Goal: Information Seeking & Learning: Learn about a topic

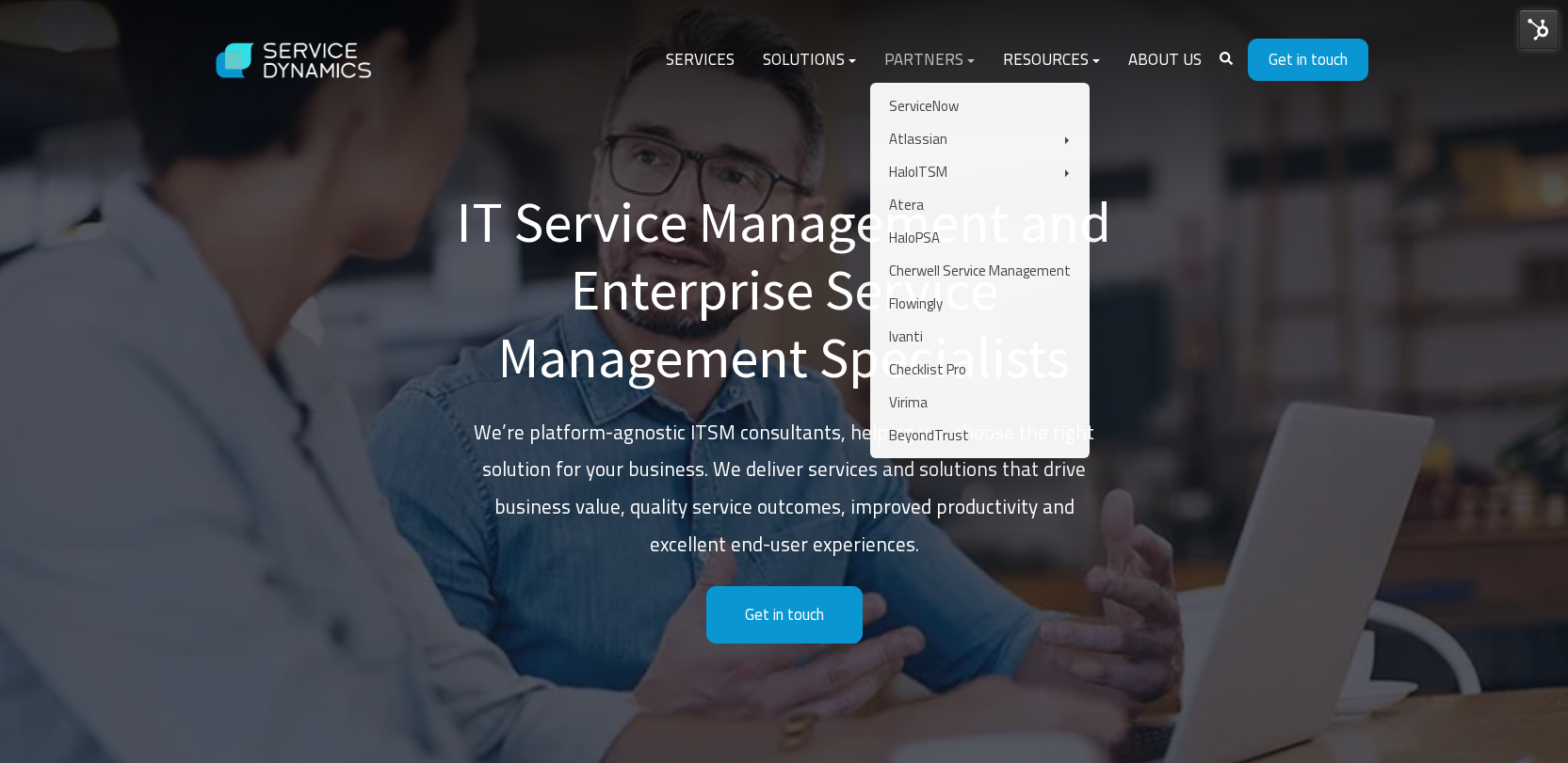
click at [936, 56] on link "Partners" at bounding box center [929, 60] width 119 height 45
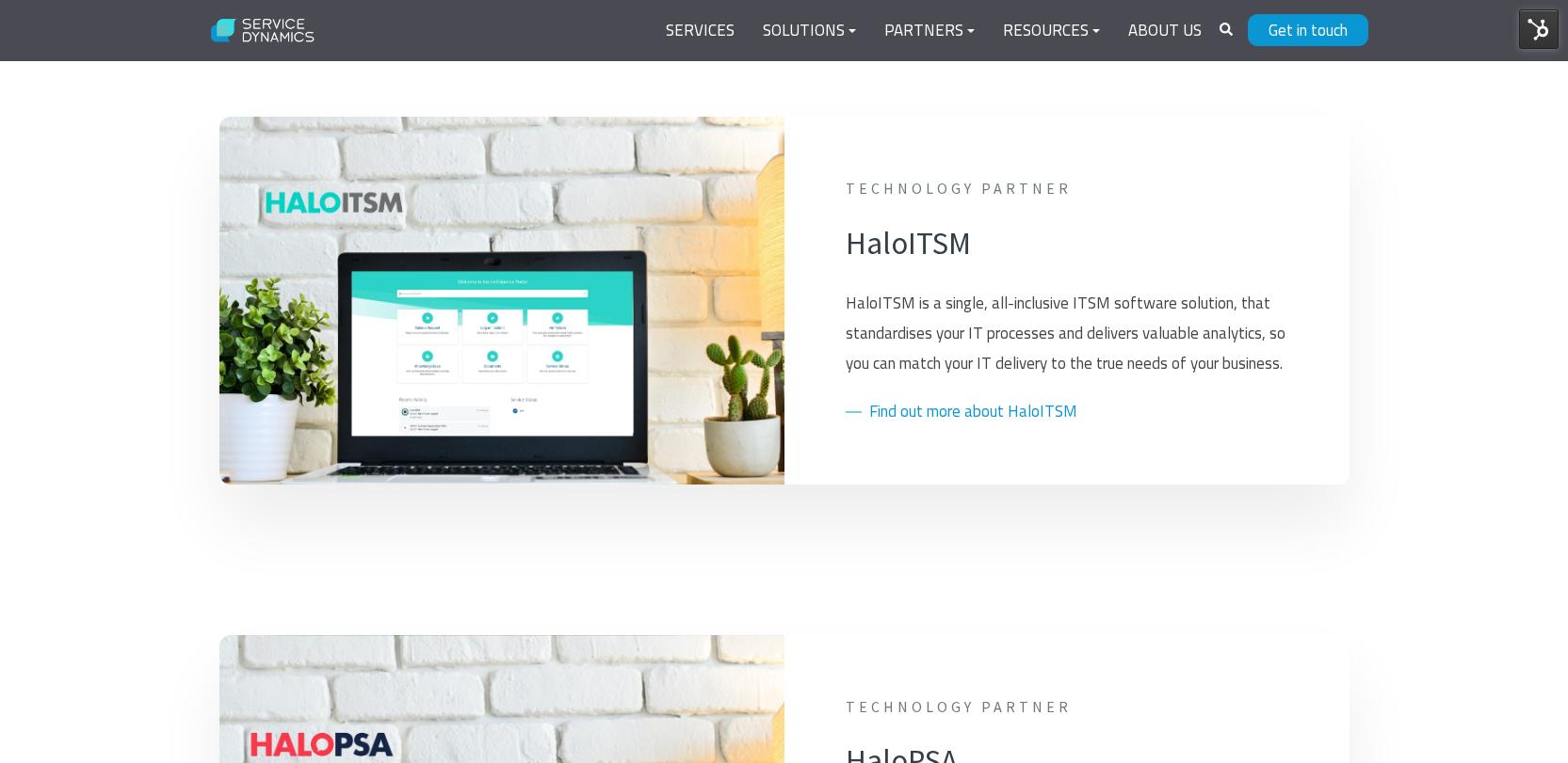
scroll to position [1780, 0]
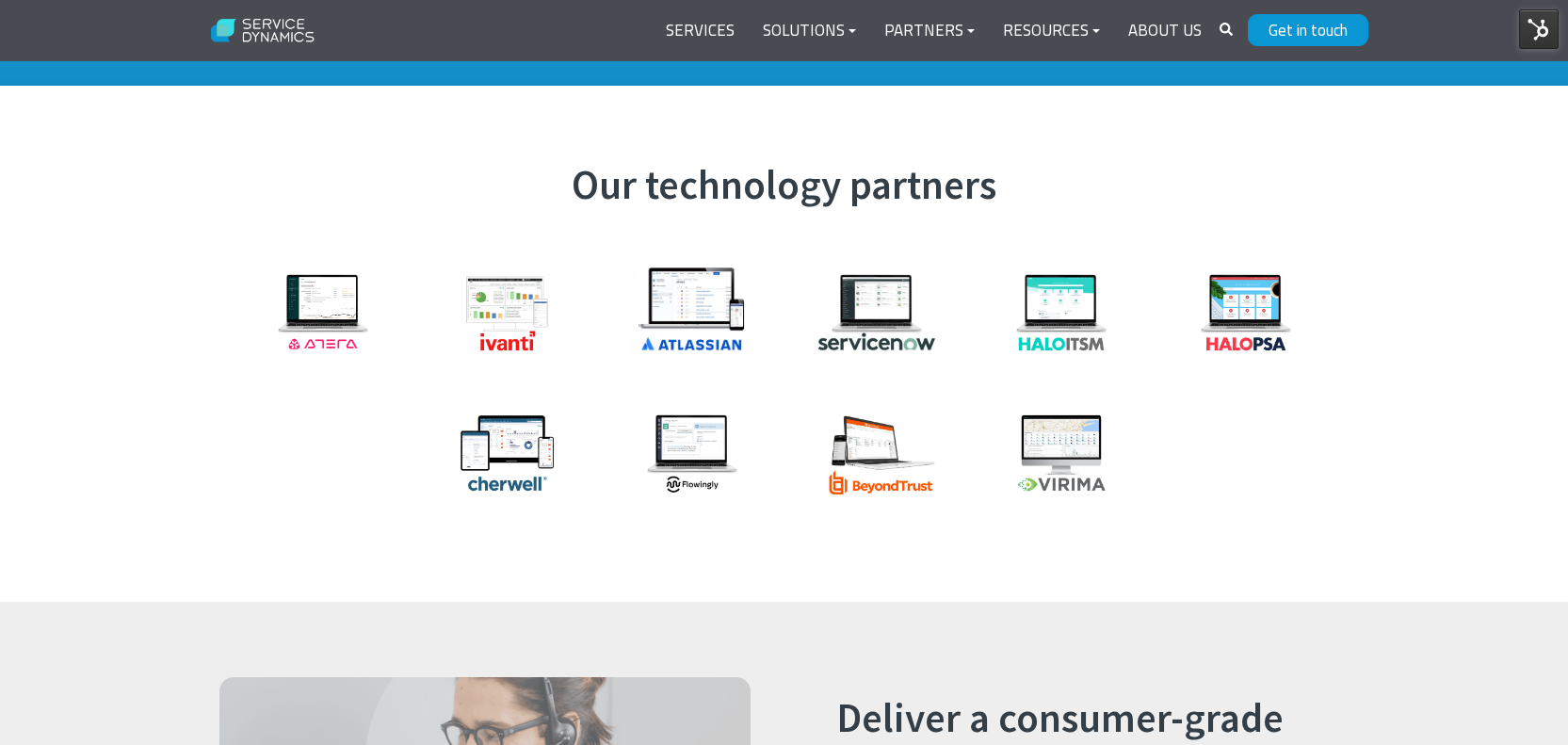
scroll to position [2096, 0]
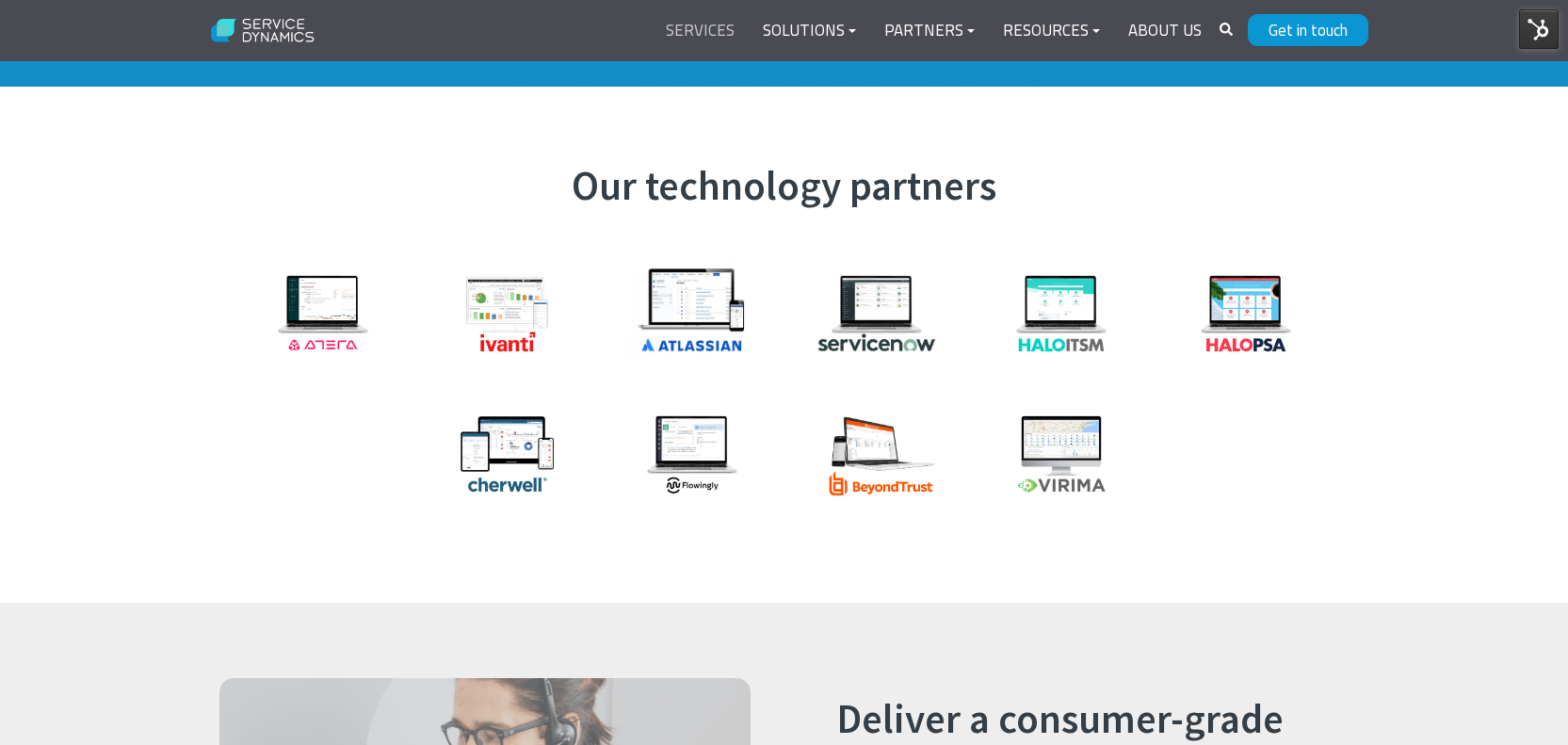
drag, startPoint x: 1057, startPoint y: 247, endPoint x: 744, endPoint y: 16, distance: 389.0
click at [196, 364] on div "Our technology partners" at bounding box center [784, 345] width 1568 height 517
click at [154, 307] on div "Our technology partners" at bounding box center [784, 345] width 1568 height 517
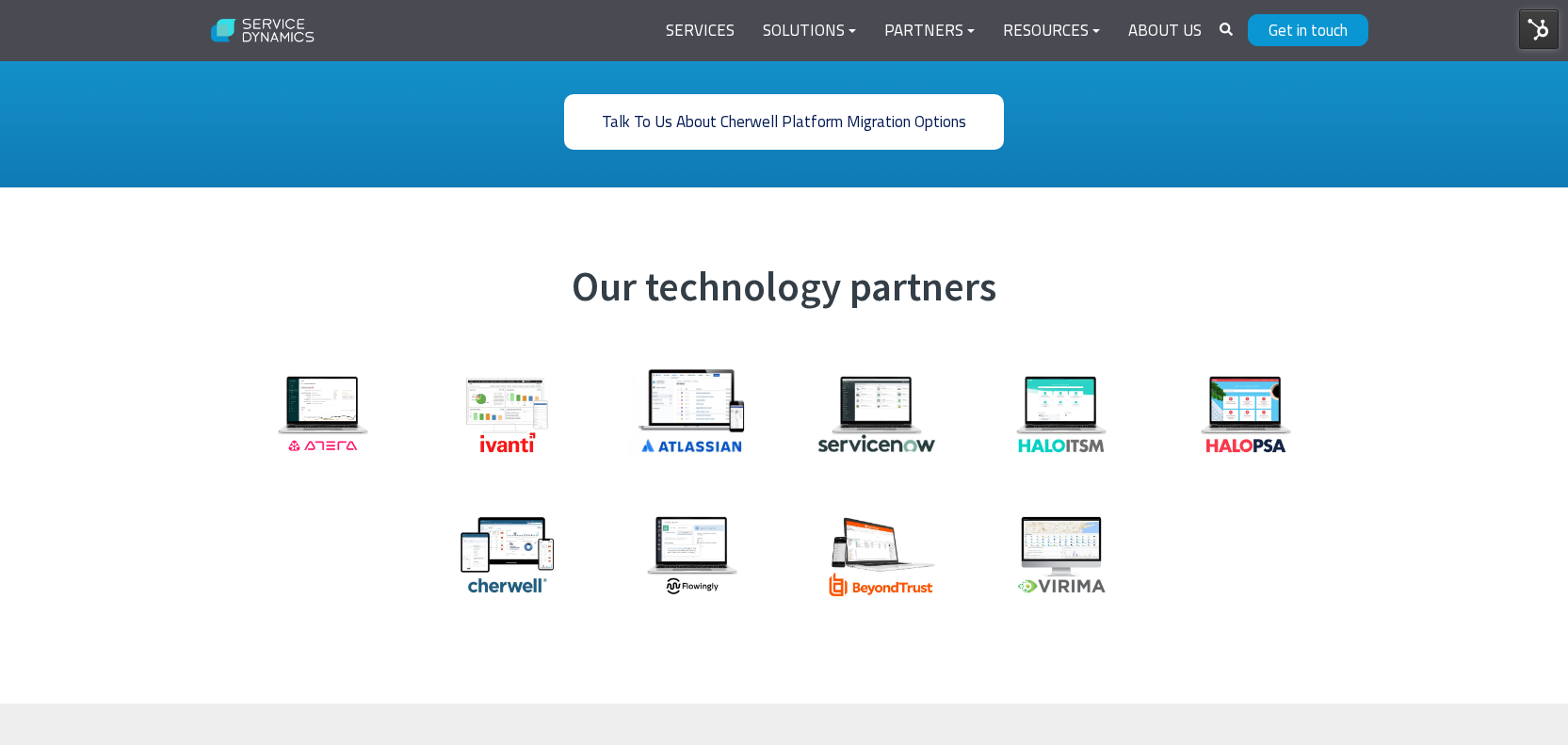
scroll to position [2000, 0]
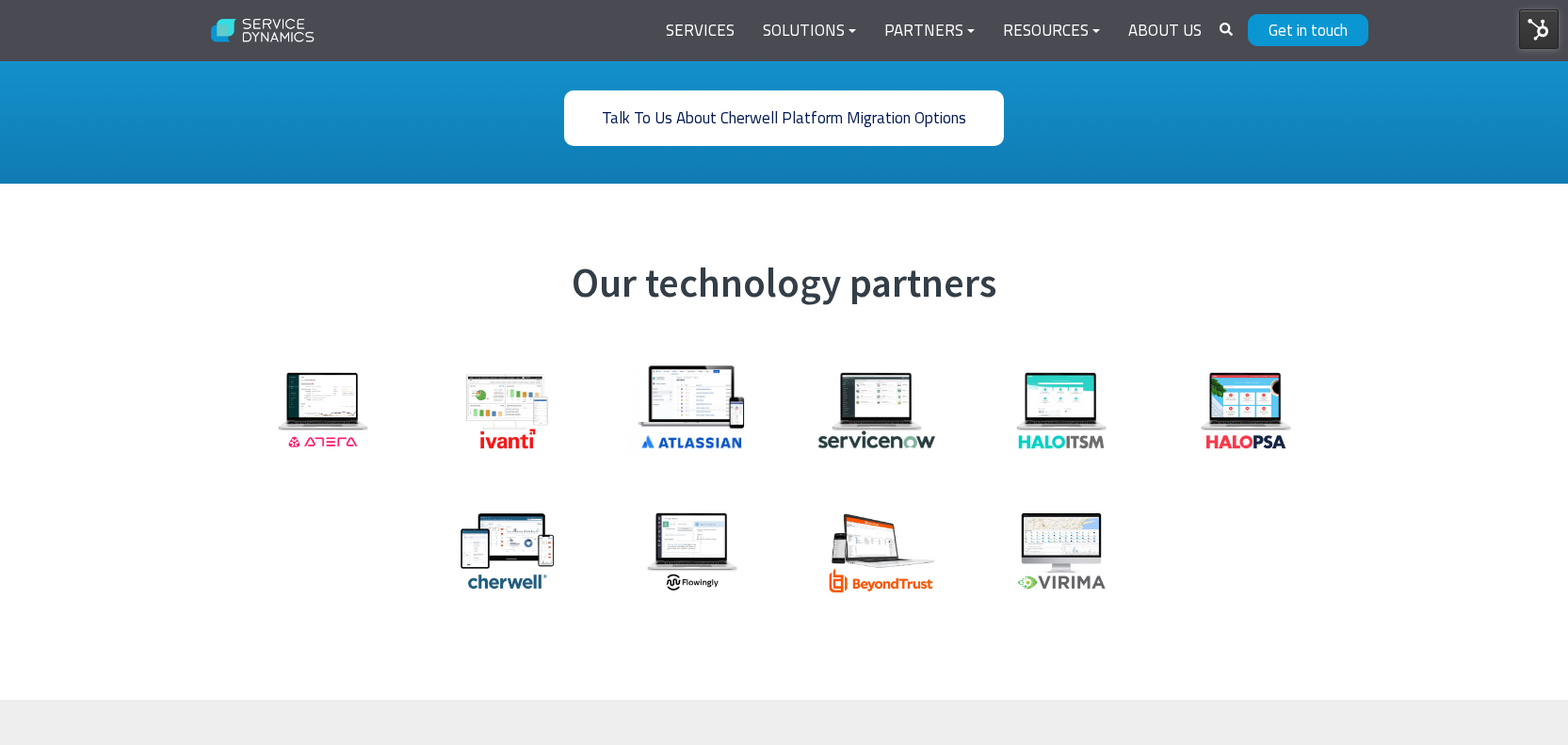
click at [196, 372] on div "Our technology partners" at bounding box center [784, 441] width 1568 height 517
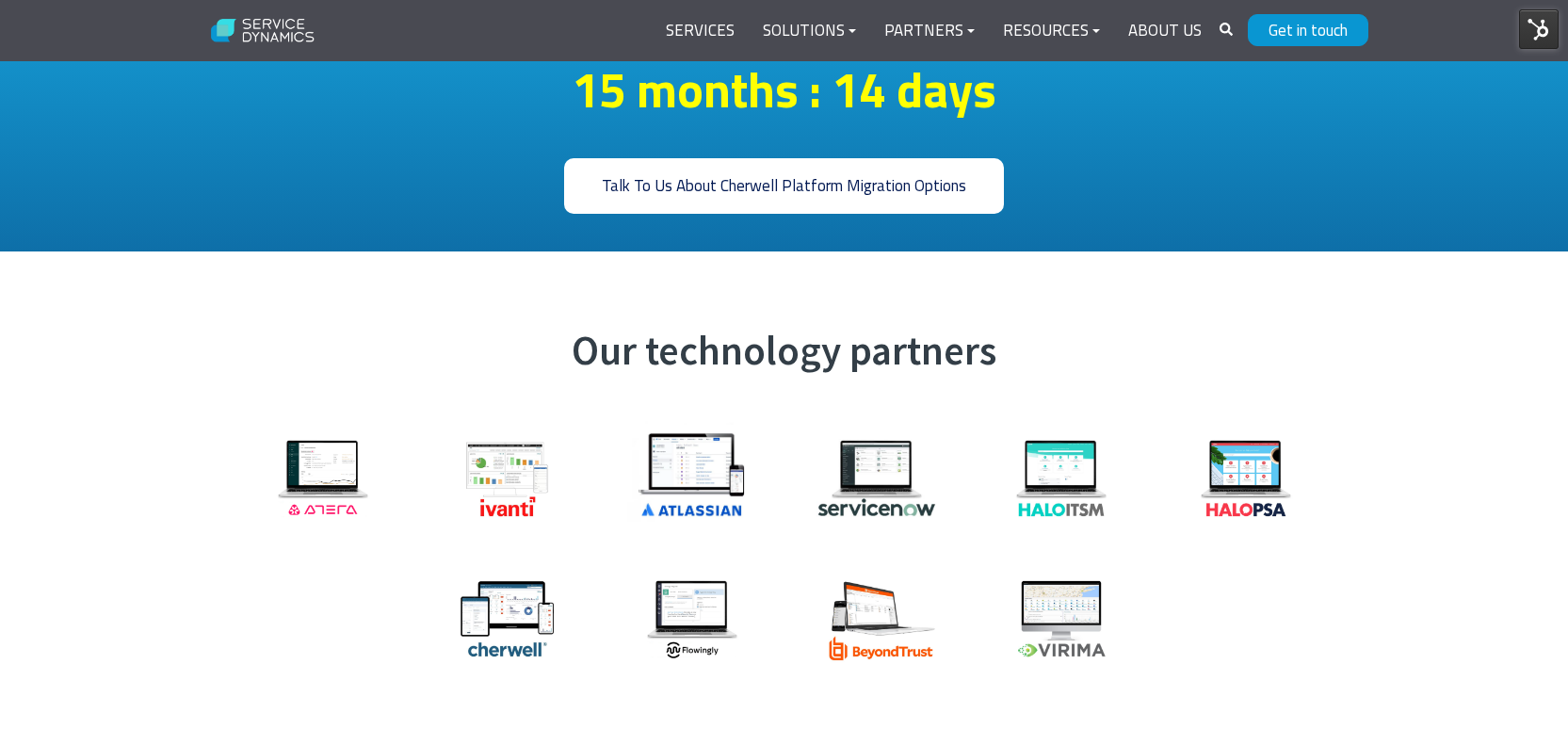
scroll to position [1927, 0]
